Goal: Task Accomplishment & Management: Manage account settings

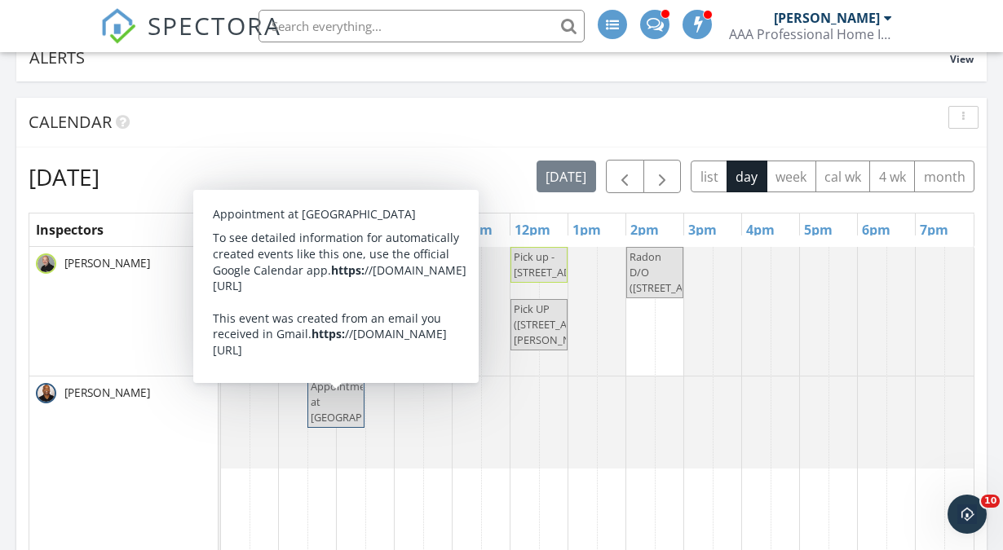
click at [329, 418] on span "Appointment at Zhou Pain Management Center" at bounding box center [362, 402] width 103 height 46
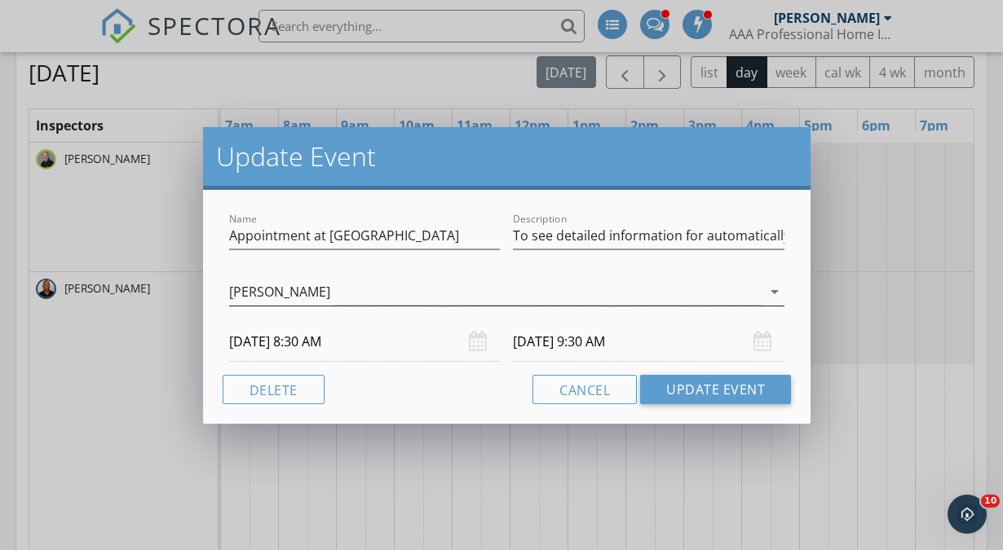
scroll to position [264, 0]
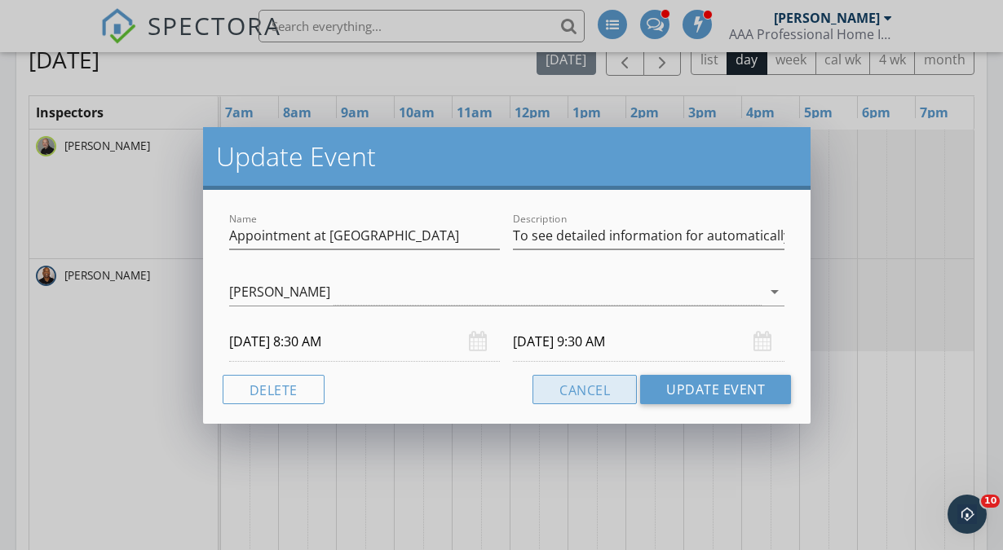
click at [595, 387] on button "Cancel" at bounding box center [584, 389] width 104 height 29
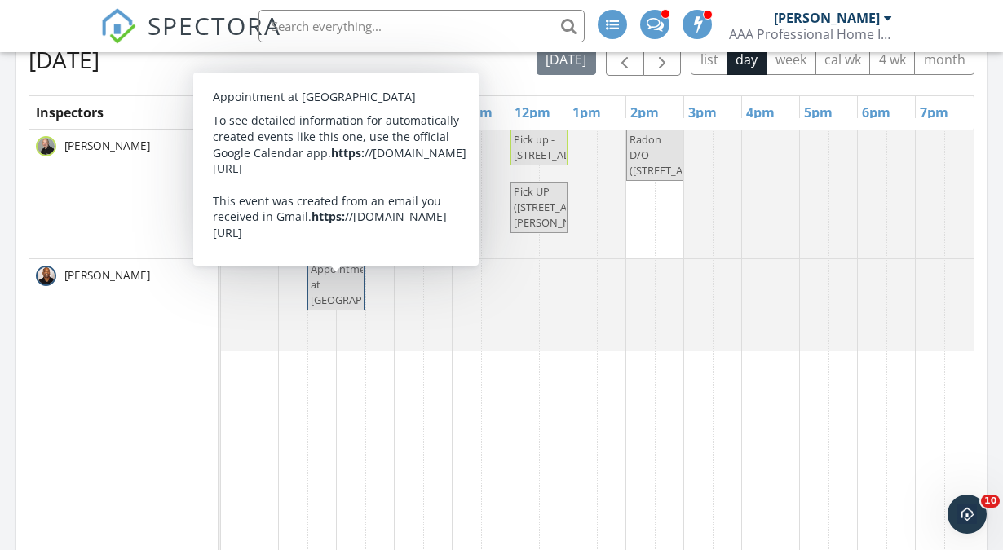
click at [327, 278] on span "Appointment at Zhou Pain Management Center" at bounding box center [362, 285] width 103 height 46
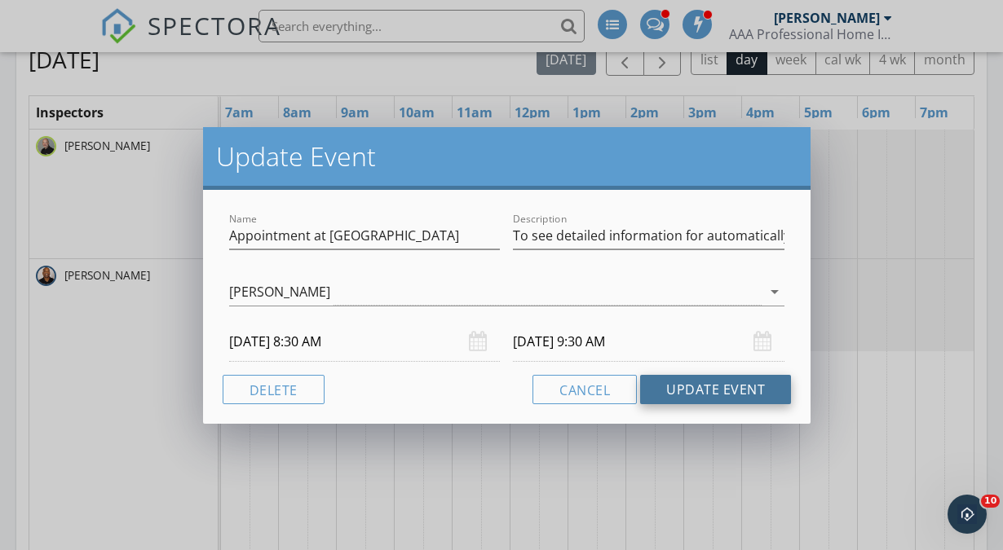
click at [695, 393] on button "Update Event" at bounding box center [715, 389] width 151 height 29
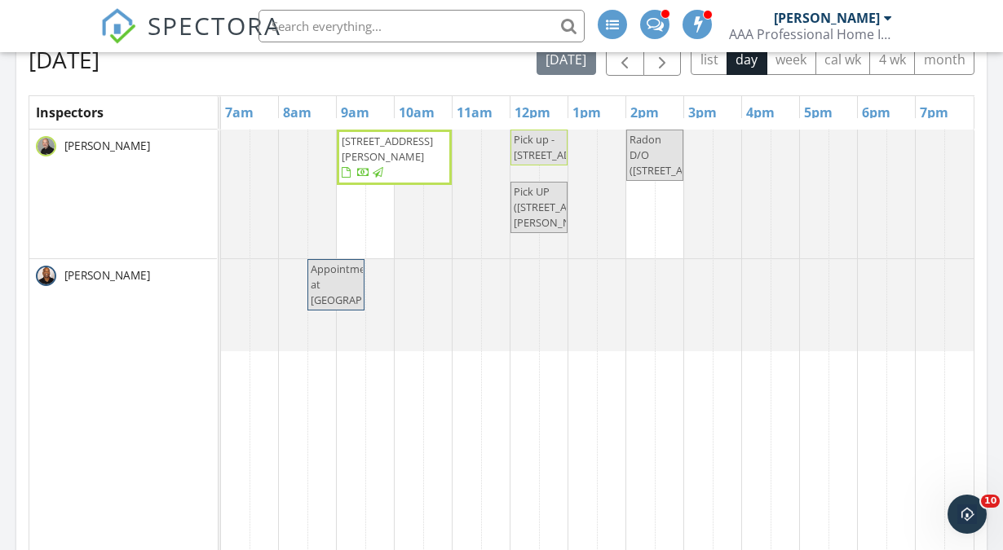
click at [313, 288] on span "Appointment at Zhou Pain Management Center" at bounding box center [362, 285] width 103 height 46
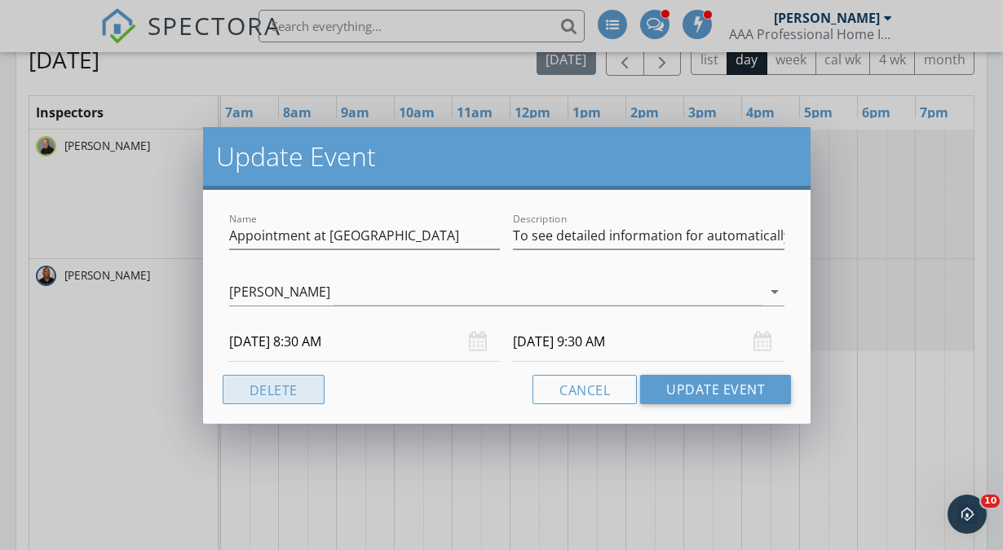
click at [276, 389] on button "Delete" at bounding box center [274, 389] width 102 height 29
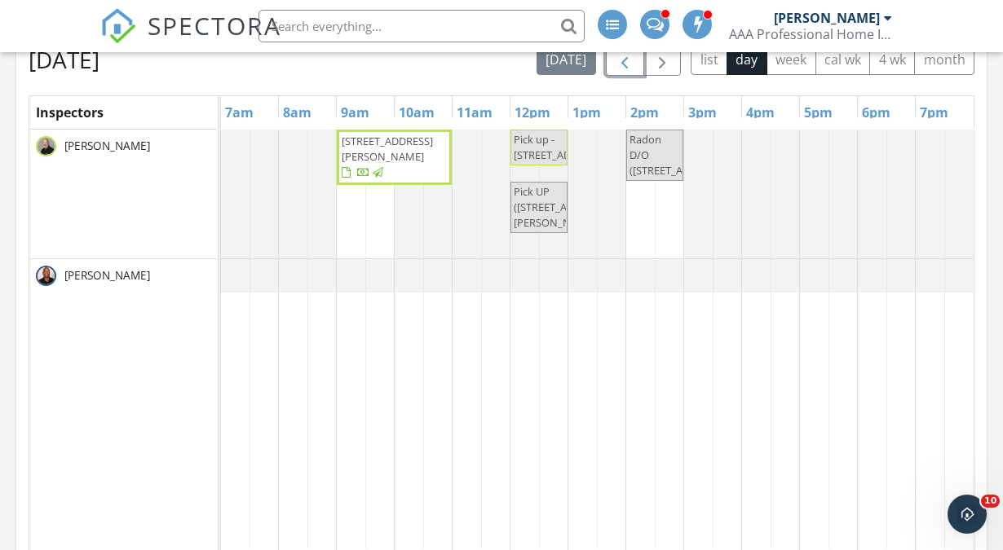
click at [630, 61] on span "button" at bounding box center [625, 60] width 20 height 20
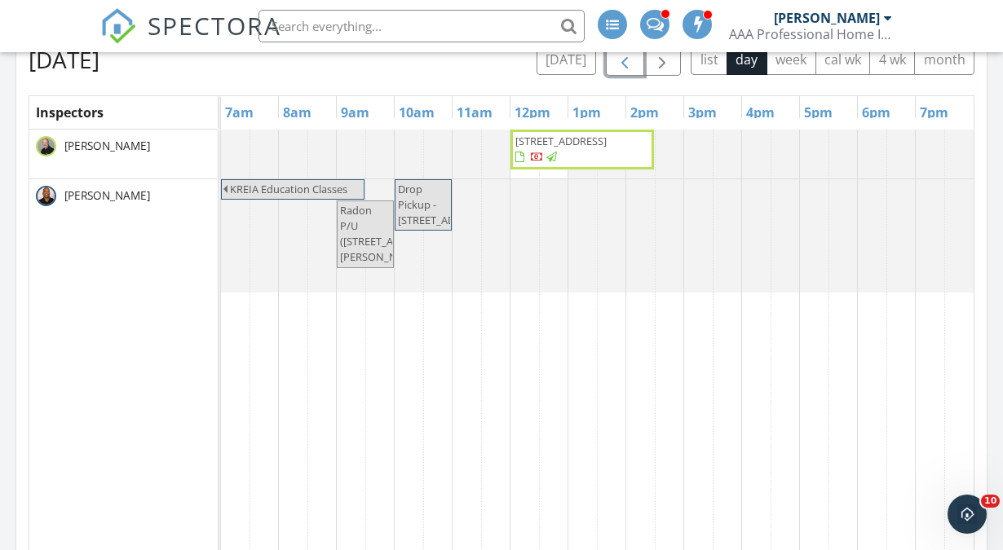
click at [630, 61] on span "button" at bounding box center [625, 60] width 20 height 20
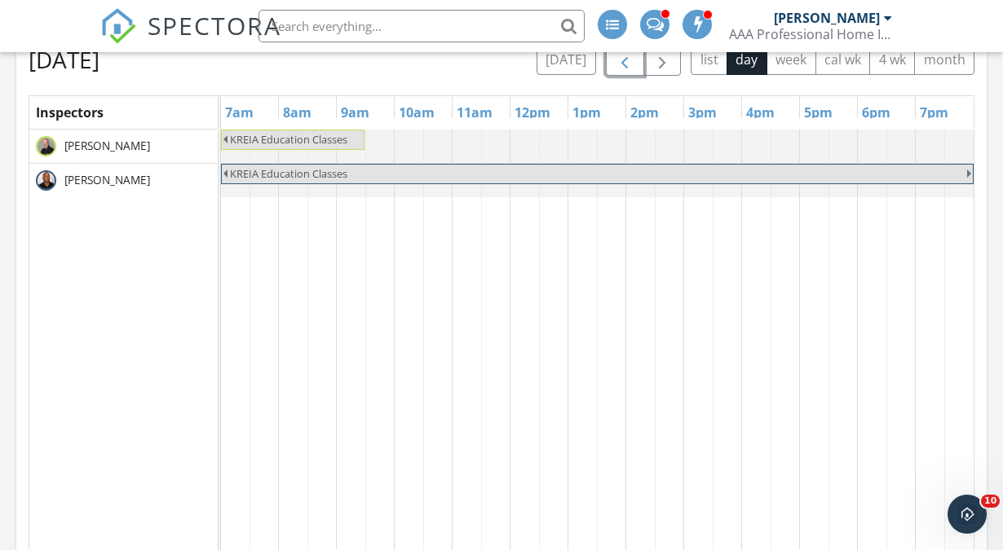
click at [630, 61] on span "button" at bounding box center [625, 60] width 20 height 20
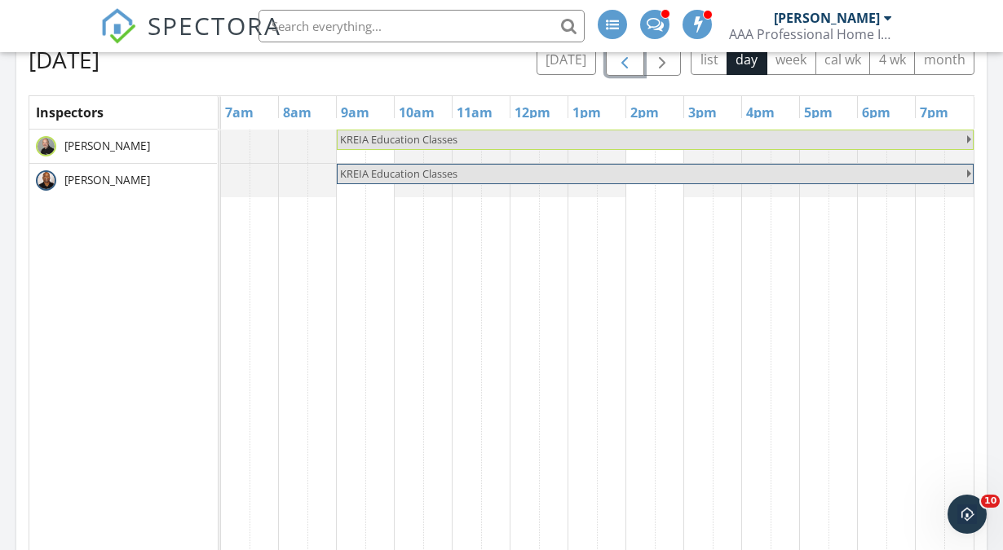
click at [630, 61] on span "button" at bounding box center [625, 60] width 20 height 20
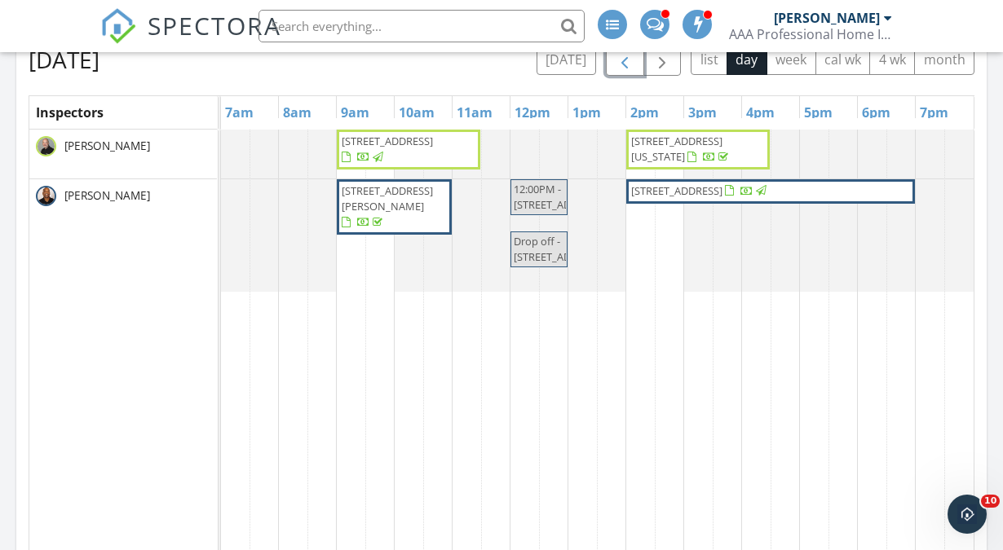
click at [630, 61] on span "button" at bounding box center [625, 60] width 20 height 20
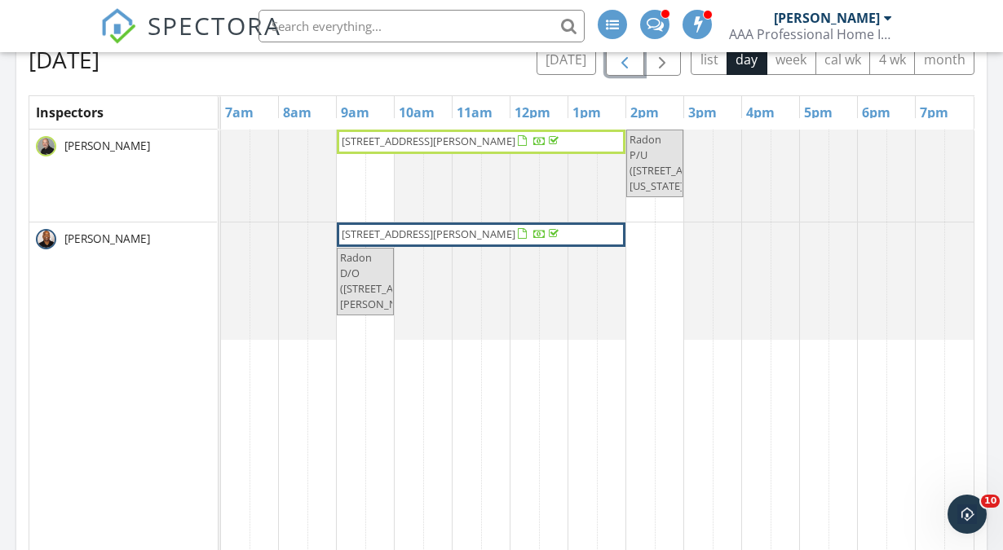
click at [430, 232] on span "301 Bromwell Ct , Louisville 40245" at bounding box center [429, 234] width 174 height 15
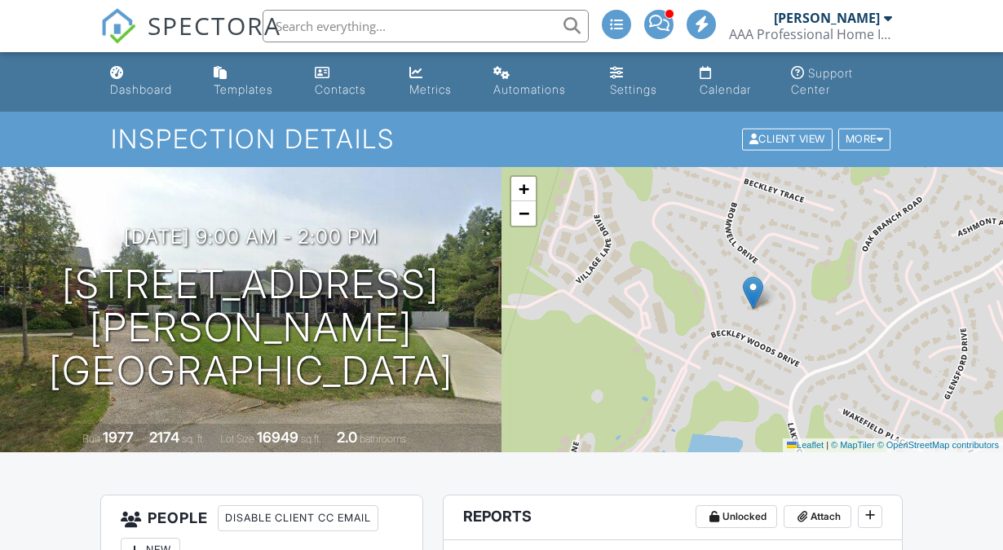
click at [232, 310] on h1 "301 Bromwell Ct Louisville, KY 40245" at bounding box center [250, 327] width 449 height 129
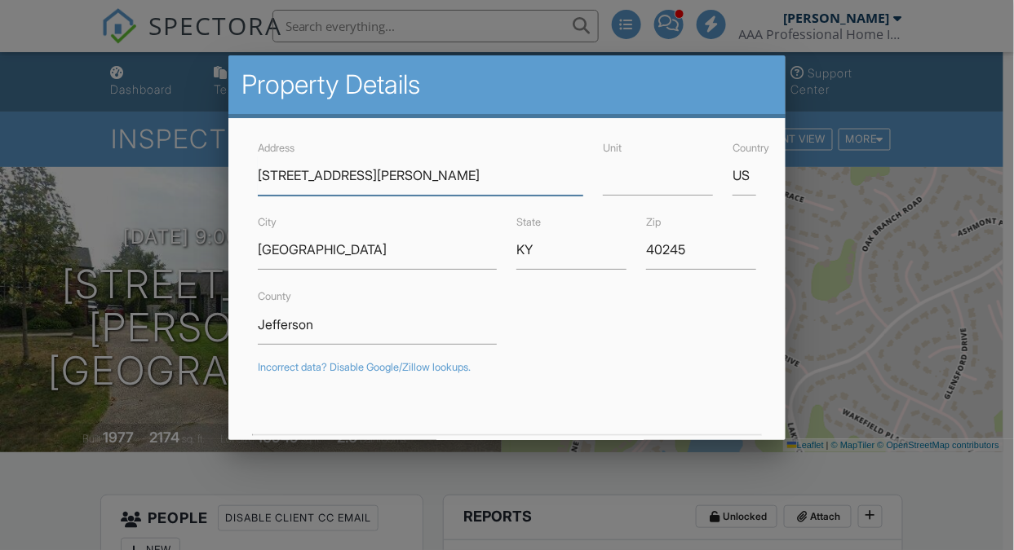
click at [310, 171] on input "[STREET_ADDRESS][PERSON_NAME]" at bounding box center [421, 176] width 326 height 40
drag, startPoint x: 260, startPoint y: 173, endPoint x: 466, endPoint y: 176, distance: 206.3
click at [466, 176] on input "[STREET_ADDRESS][PERSON_NAME]" at bounding box center [421, 176] width 326 height 40
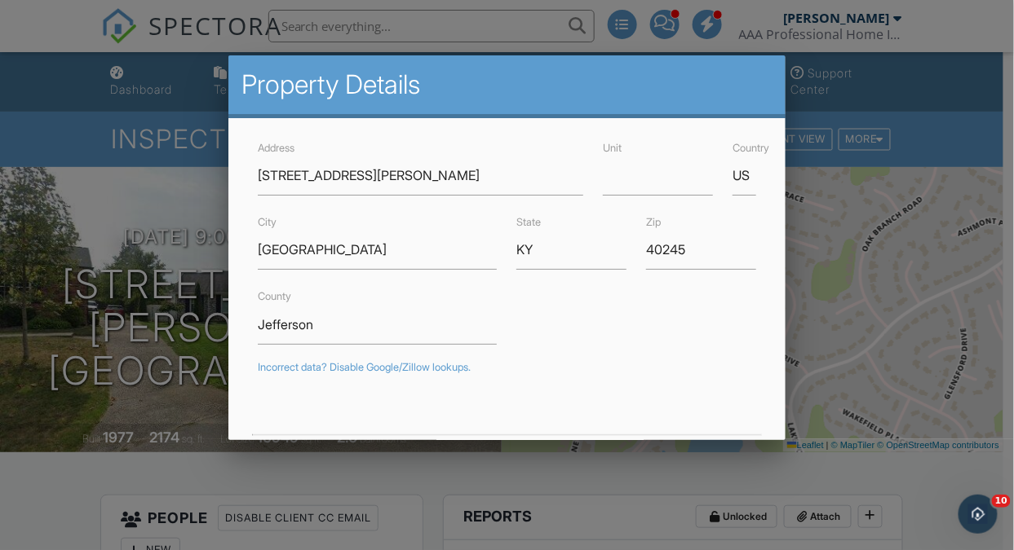
click at [637, 474] on div at bounding box center [507, 262] width 1014 height 688
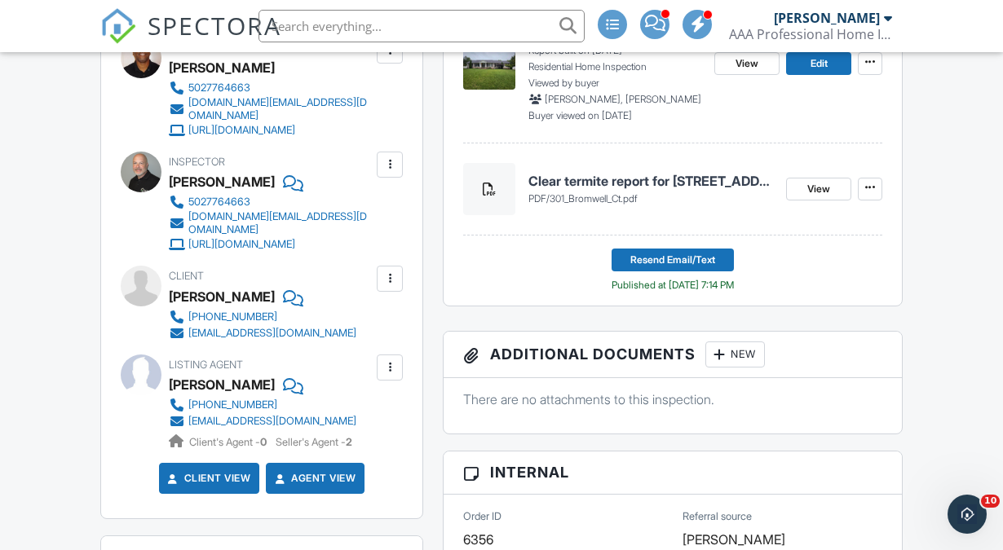
scroll to position [550, 0]
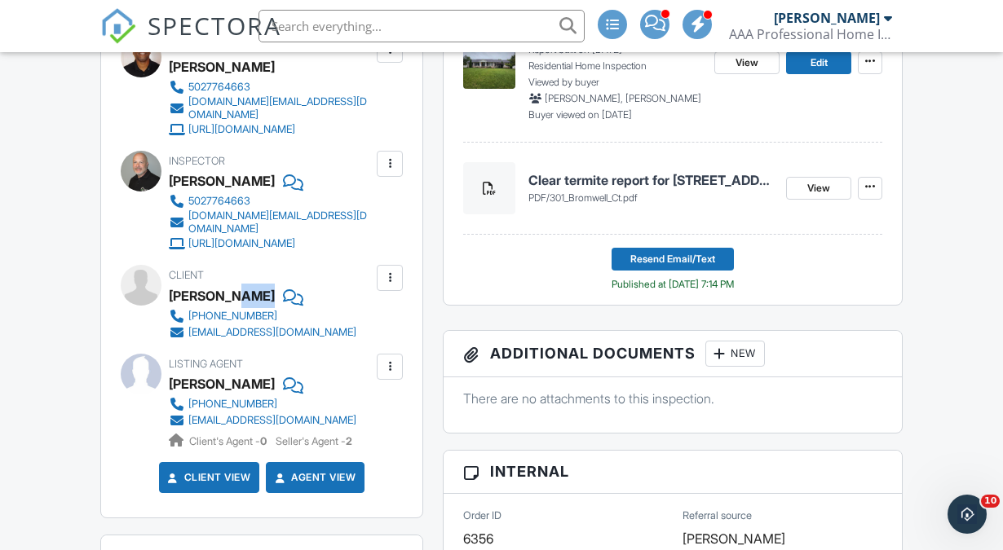
drag, startPoint x: 226, startPoint y: 276, endPoint x: 281, endPoint y: 282, distance: 55.0
click at [281, 284] on div "[PERSON_NAME]" at bounding box center [269, 296] width 201 height 24
copy div "Firman"
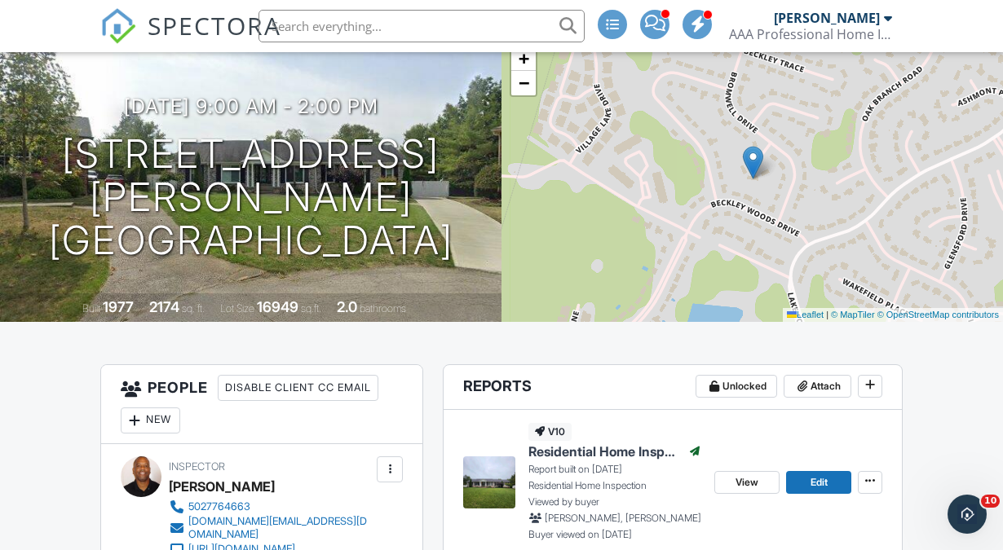
scroll to position [0, 0]
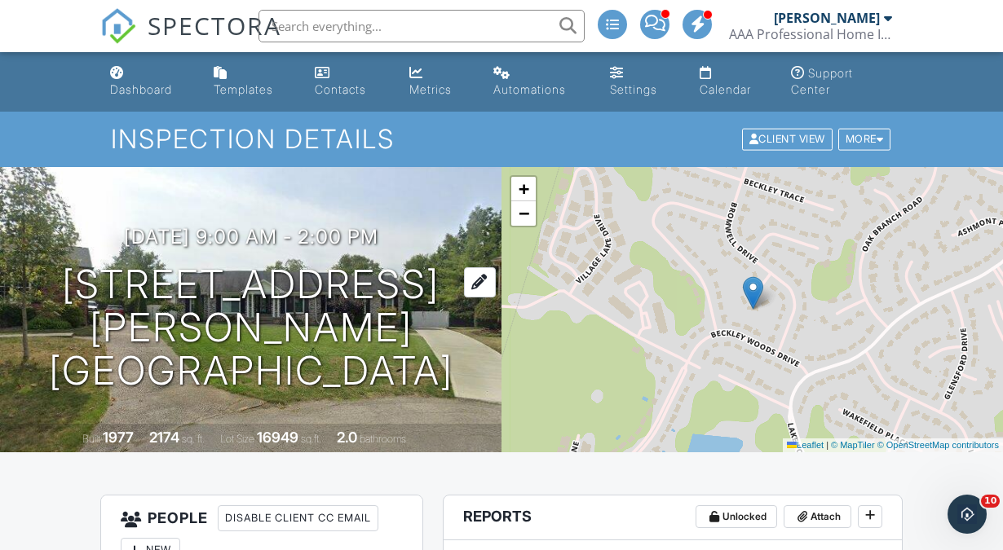
click at [219, 303] on h1 "301 Bromwell Ct Louisville, KY 40245" at bounding box center [250, 327] width 449 height 129
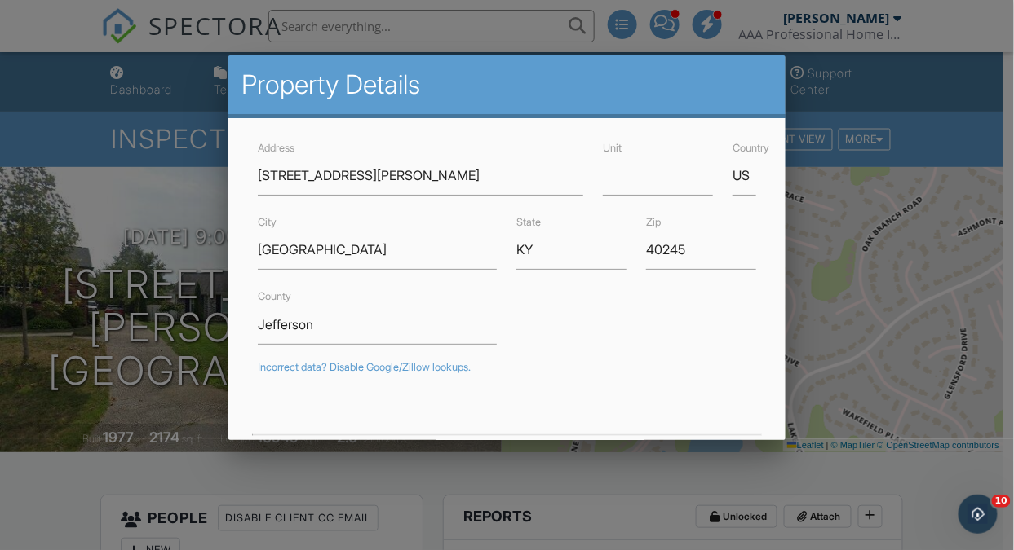
click at [30, 528] on div at bounding box center [507, 262] width 1014 height 688
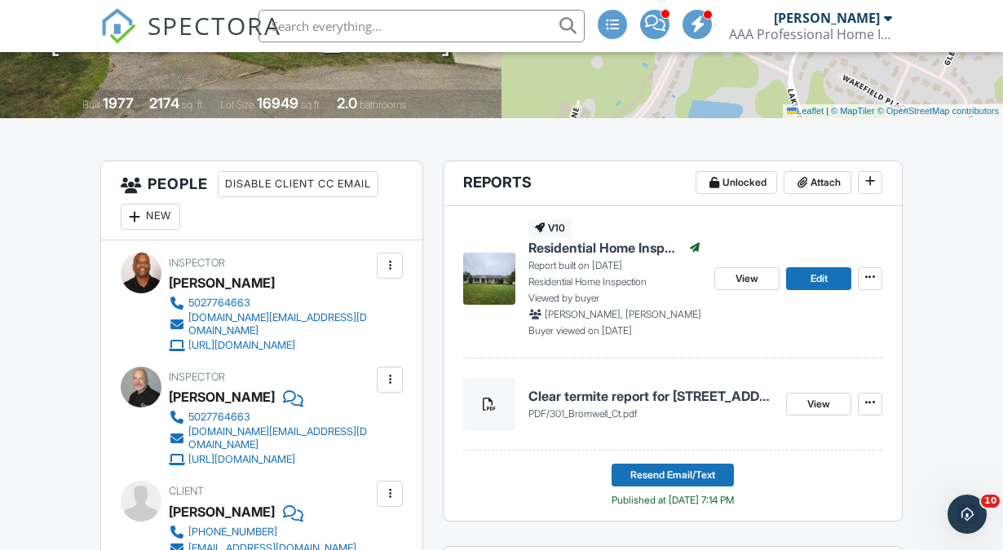
scroll to position [342, 0]
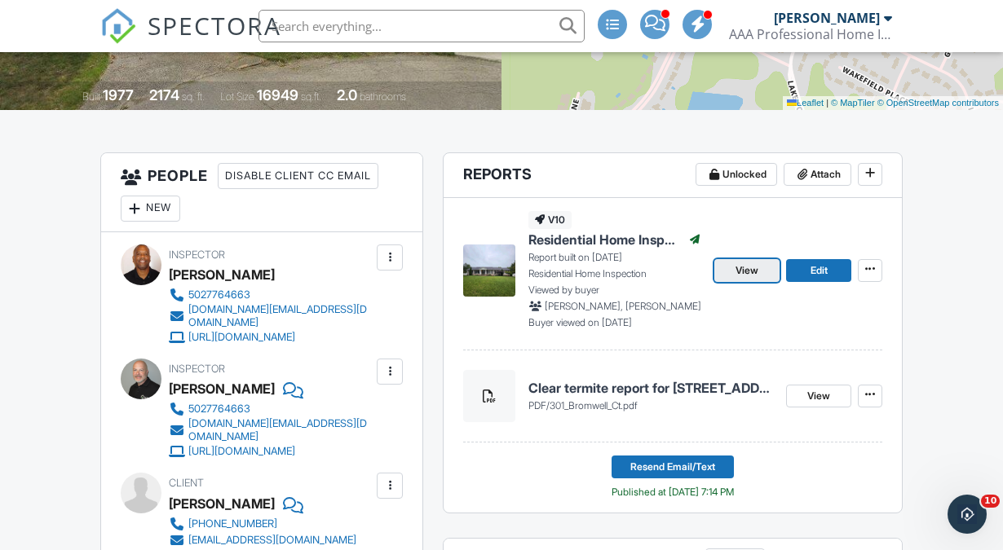
click at [739, 266] on span "View" at bounding box center [747, 271] width 23 height 16
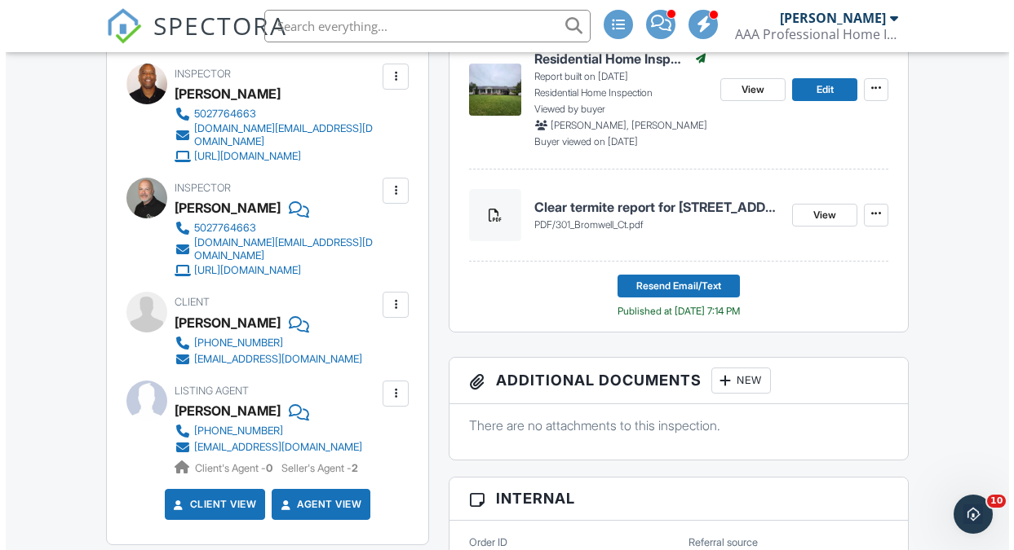
scroll to position [527, 0]
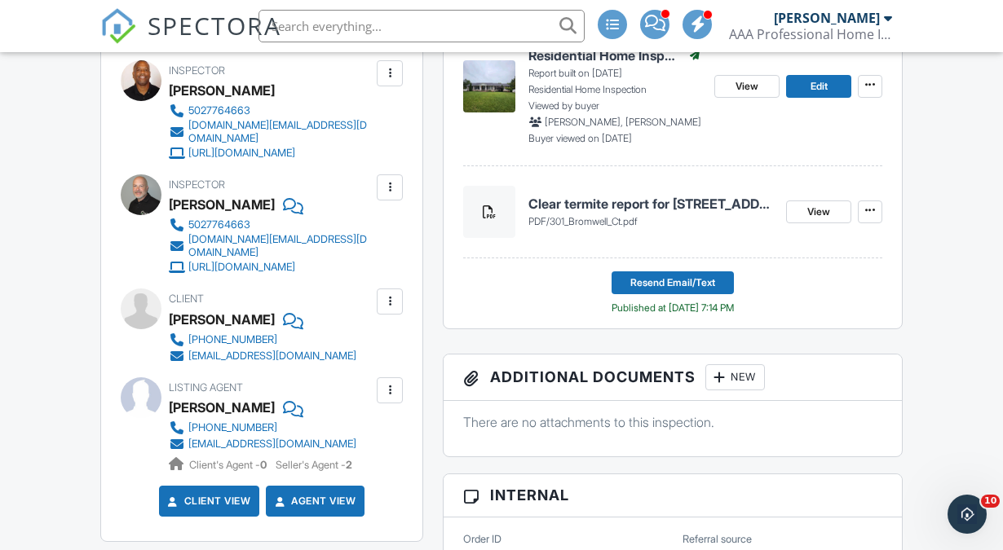
click at [745, 378] on div "New" at bounding box center [735, 378] width 60 height 26
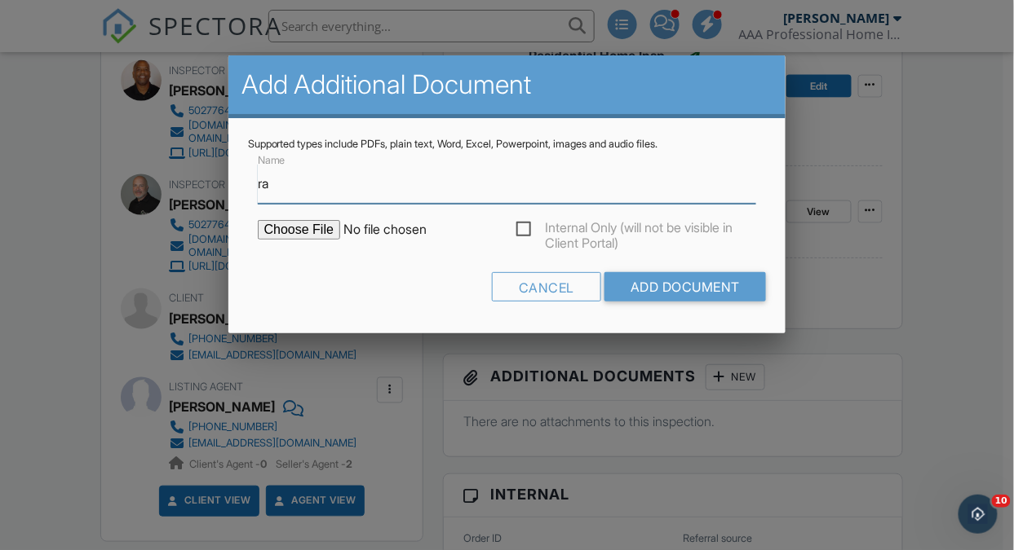
type input "Radon Report Pass"
click at [282, 231] on input "file" at bounding box center [396, 230] width 277 height 20
type input "C:\fakepath\301-Bromwell-Ct202509291255.pdf"
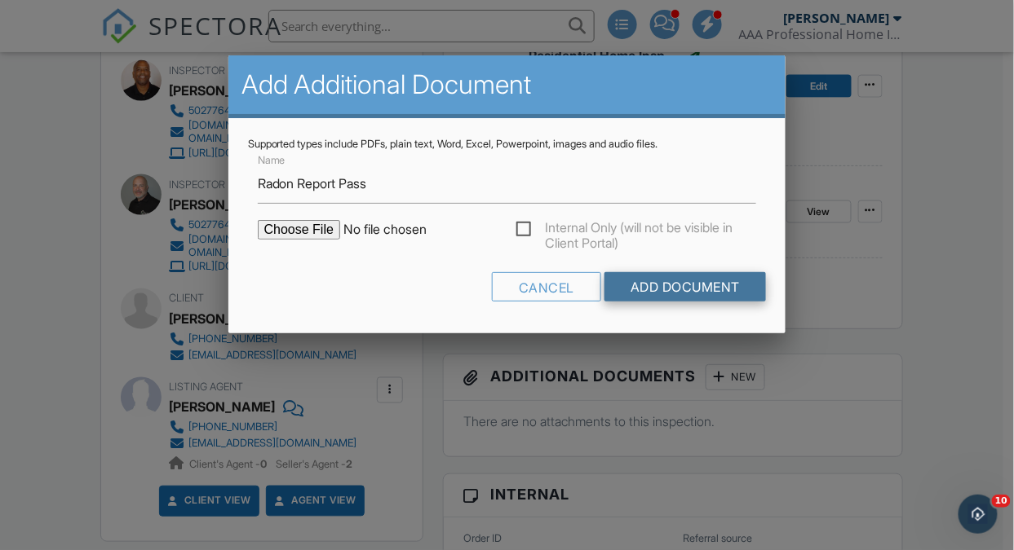
click at [692, 285] on input "Add Document" at bounding box center [684, 286] width 161 height 29
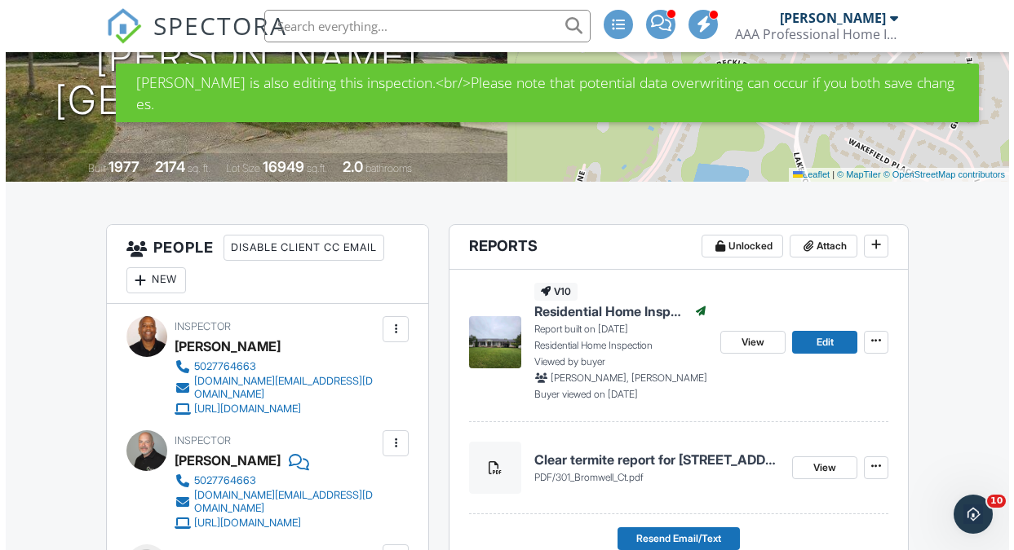
scroll to position [268, 0]
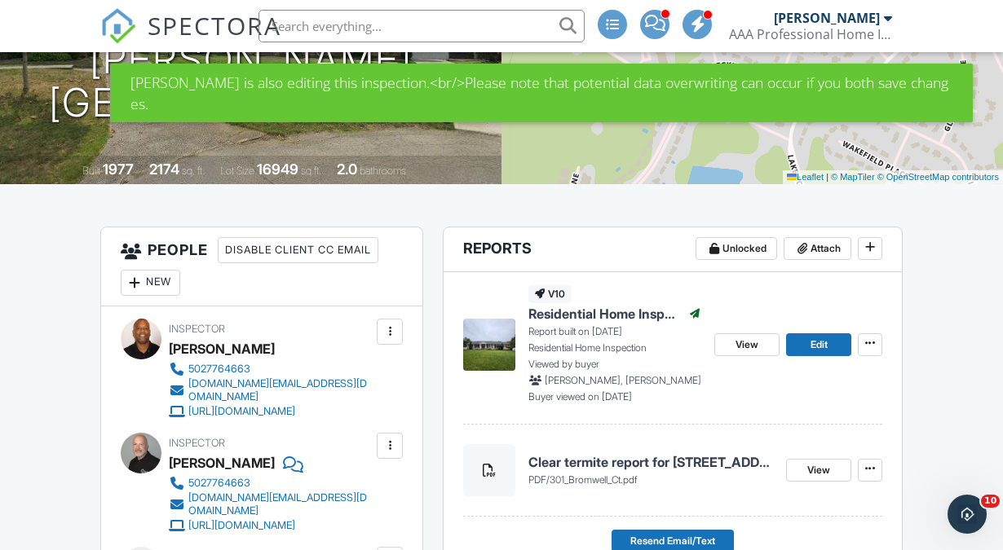
click at [148, 281] on div "New" at bounding box center [151, 283] width 60 height 26
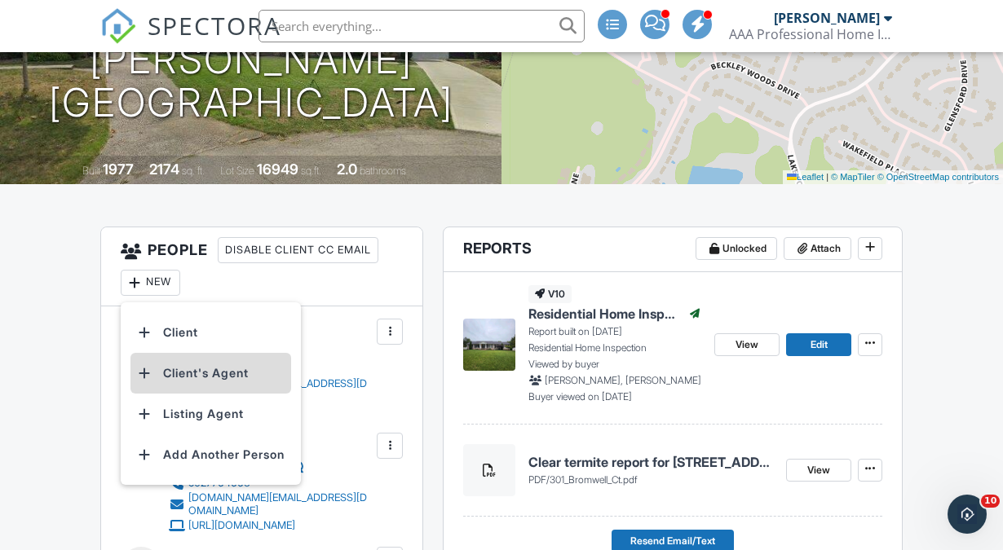
click at [174, 371] on li "Client's Agent" at bounding box center [210, 373] width 161 height 41
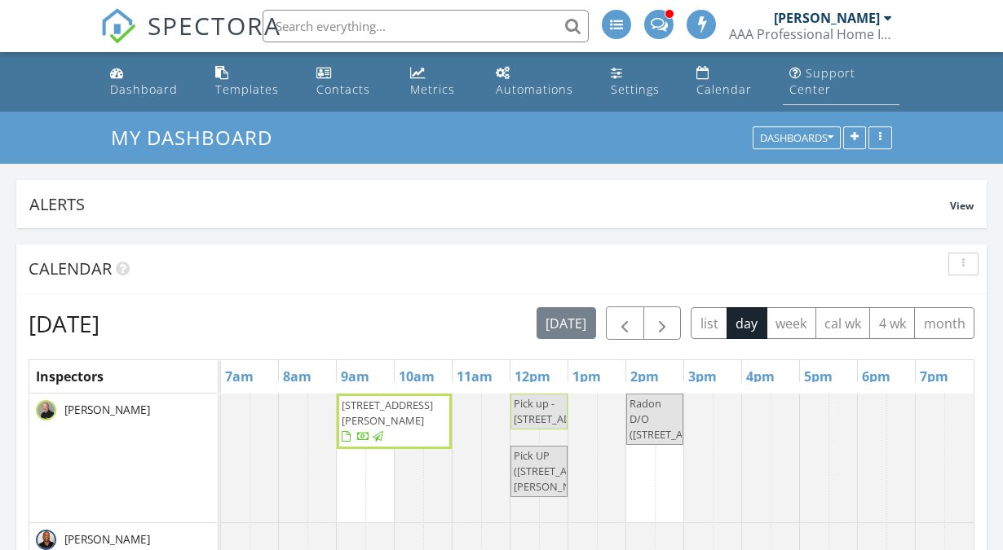
scroll to position [351, 312]
click at [663, 323] on span "button" at bounding box center [662, 324] width 20 height 20
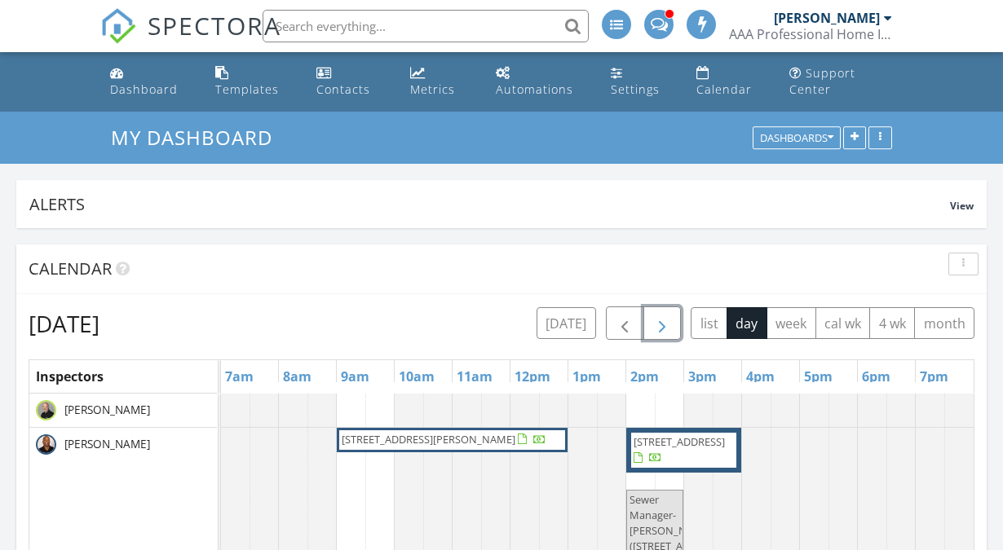
click at [663, 323] on span "button" at bounding box center [662, 324] width 20 height 20
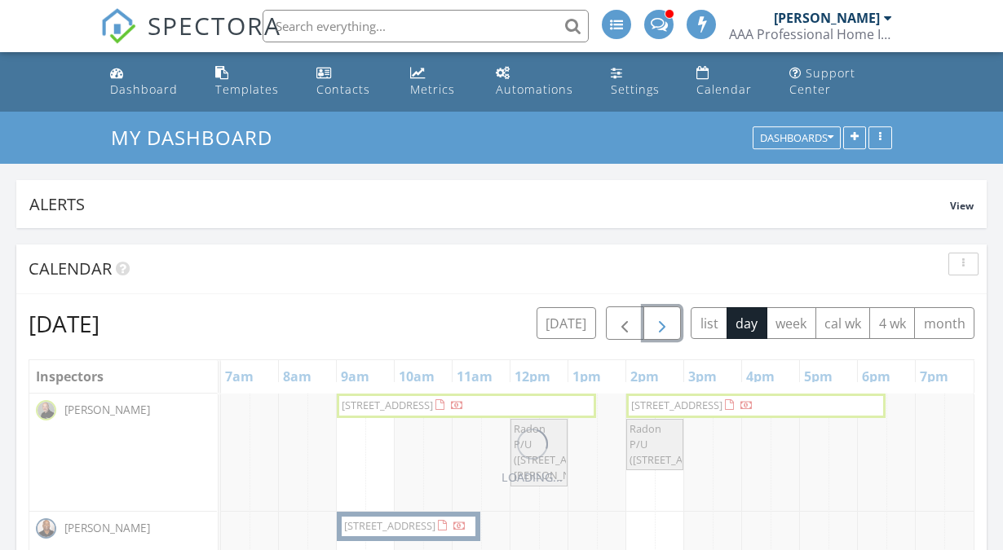
scroll to position [8, 8]
click at [663, 323] on span "button" at bounding box center [662, 324] width 20 height 20
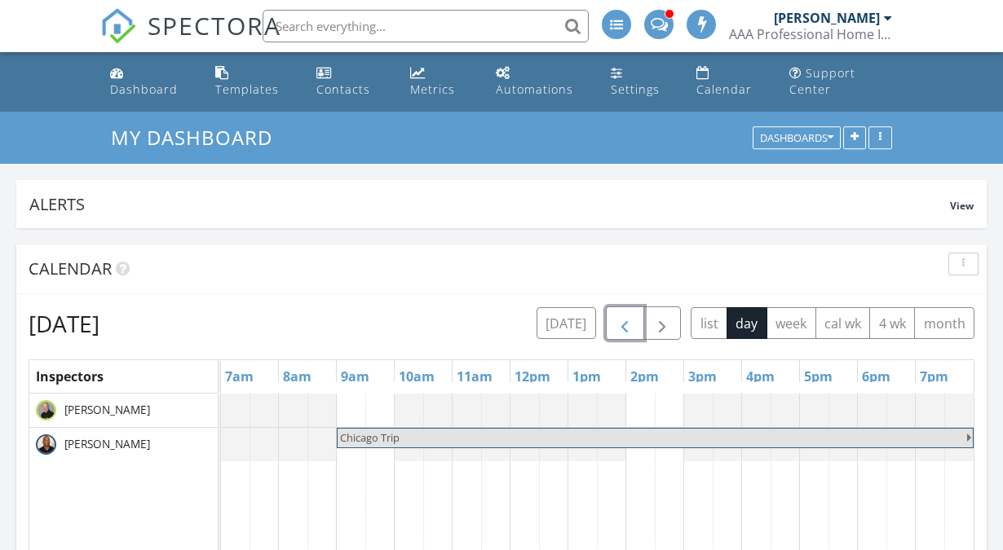
click at [618, 320] on span "button" at bounding box center [625, 324] width 20 height 20
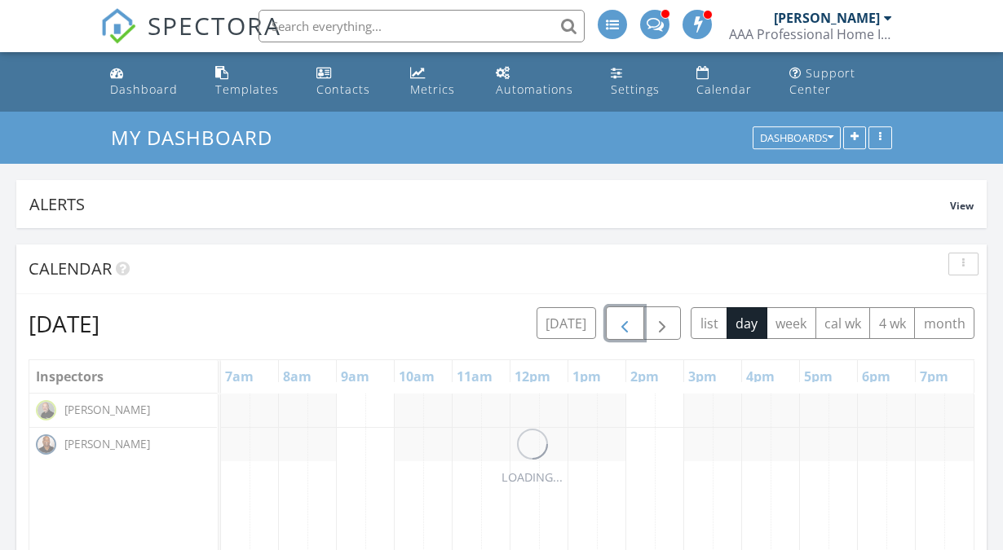
click at [618, 320] on span "button" at bounding box center [625, 324] width 20 height 20
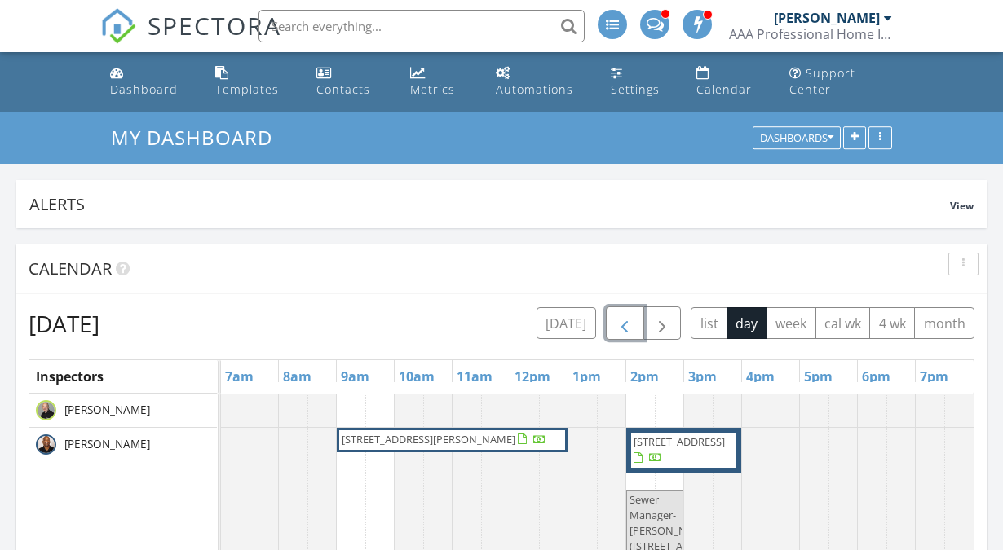
click at [618, 320] on span "button" at bounding box center [625, 324] width 20 height 20
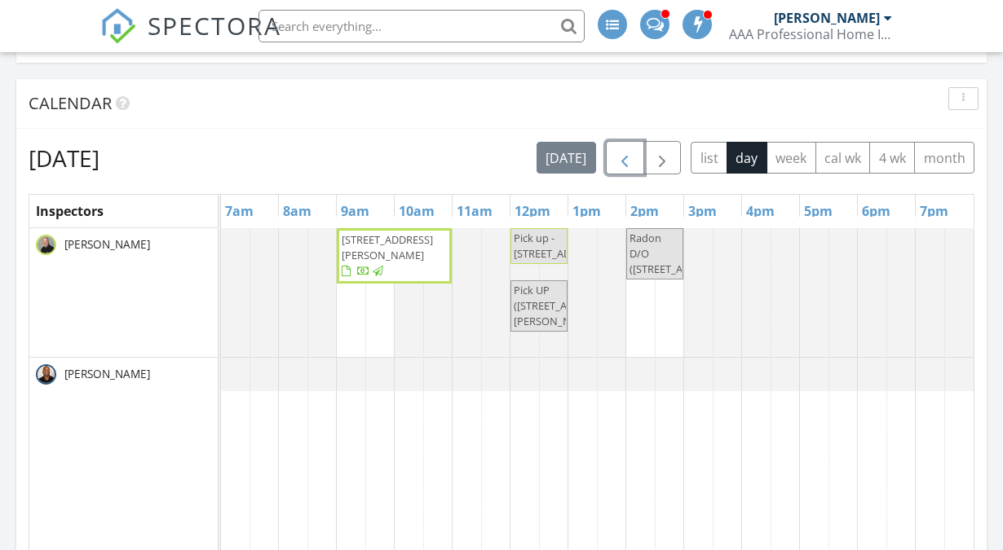
scroll to position [167, 0]
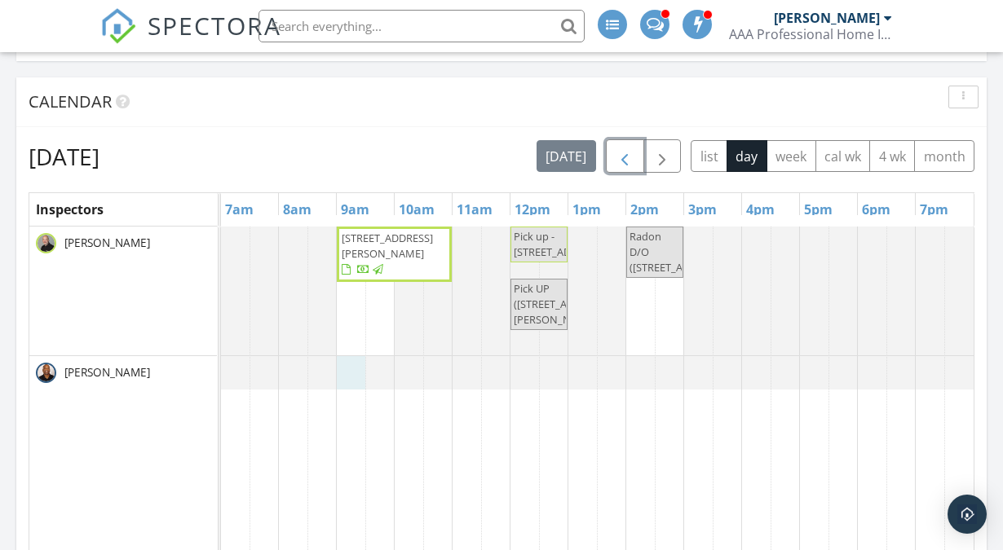
click at [221, 378] on div at bounding box center [221, 372] width 0 height 33
click at [221, 375] on div at bounding box center [221, 372] width 0 height 33
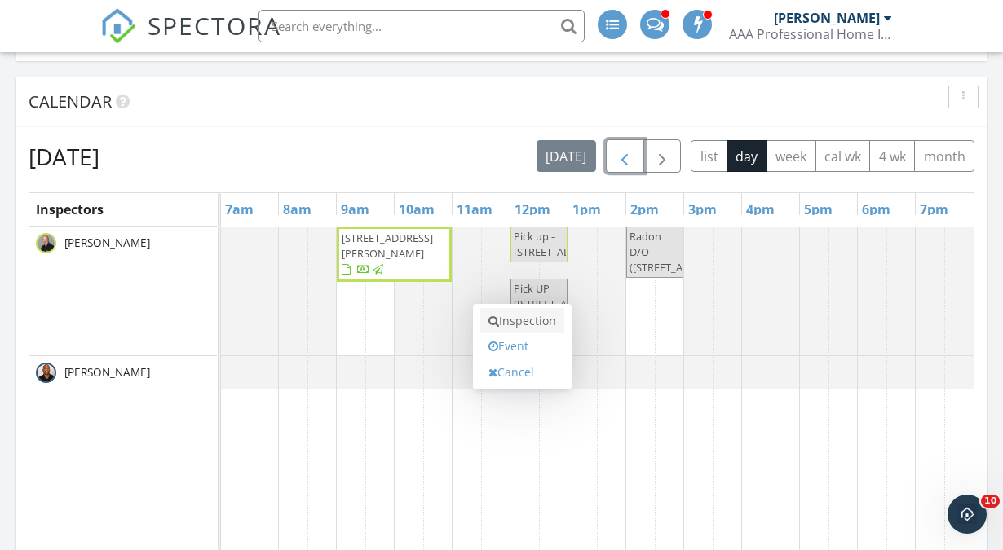
scroll to position [0, 0]
click at [221, 372] on div at bounding box center [221, 372] width 0 height 33
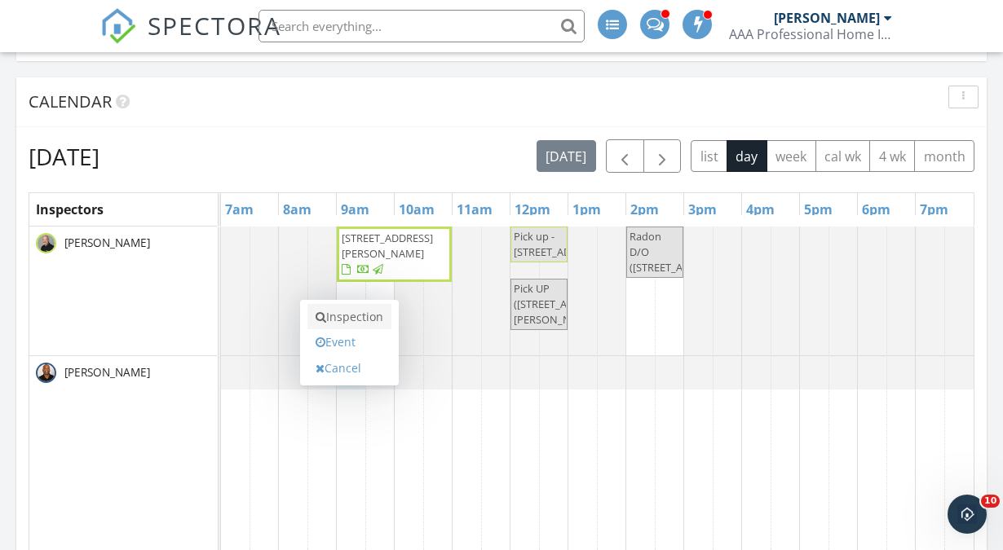
click at [352, 304] on link "Inspection" at bounding box center [349, 317] width 84 height 26
